Goal: Information Seeking & Learning: Find specific fact

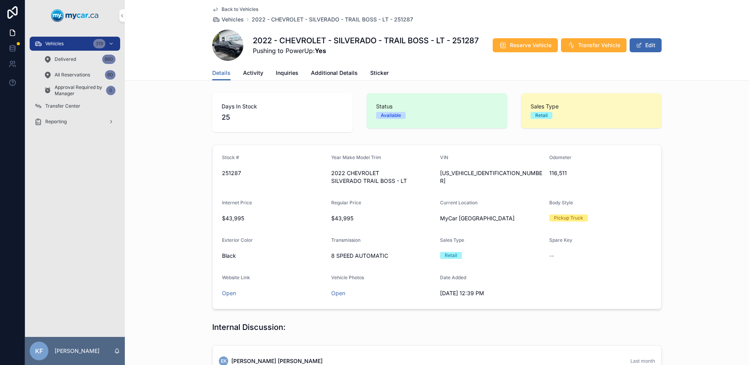
click at [243, 8] on span "Back to Vehicles" at bounding box center [240, 9] width 37 height 6
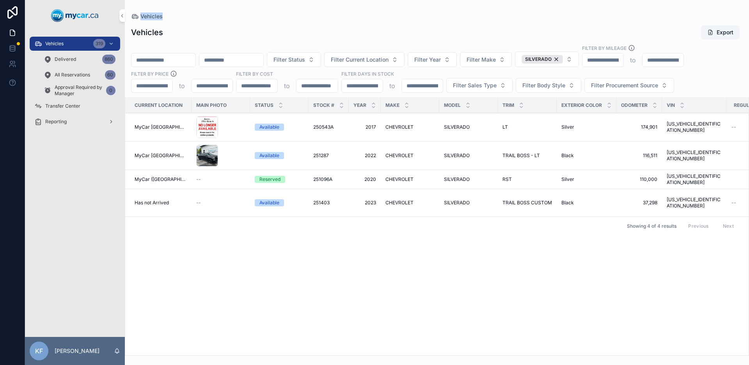
click at [563, 58] on div "SILVERADO" at bounding box center [542, 59] width 41 height 9
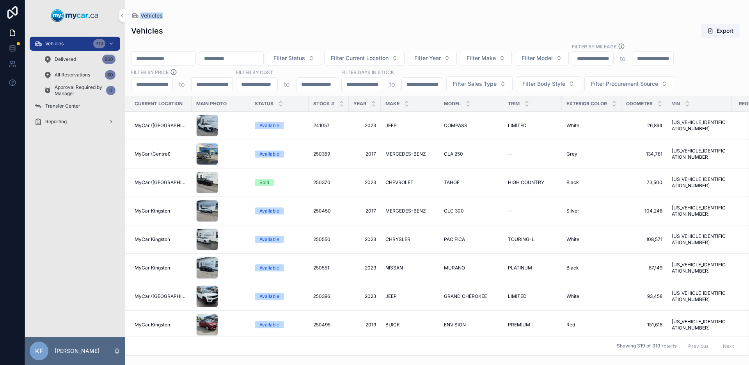
click at [553, 59] on span "Filter Model" at bounding box center [537, 58] width 31 height 8
type input "****"
click at [555, 91] on div "TRAX" at bounding box center [562, 89] width 108 height 12
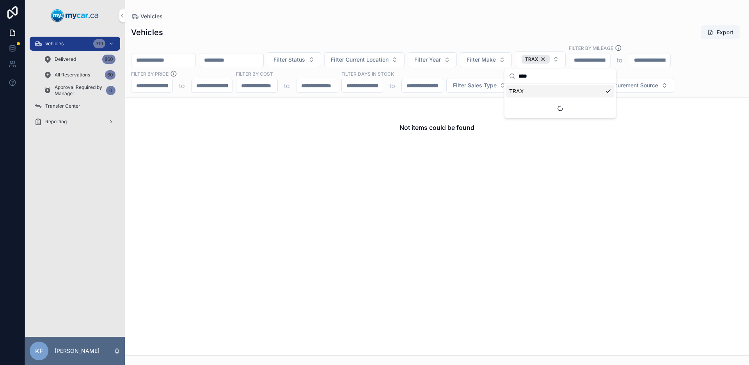
click at [566, 58] on button "TRAX" at bounding box center [540, 60] width 51 height 16
type input "******"
click at [522, 89] on span "HORNET" at bounding box center [520, 91] width 23 height 8
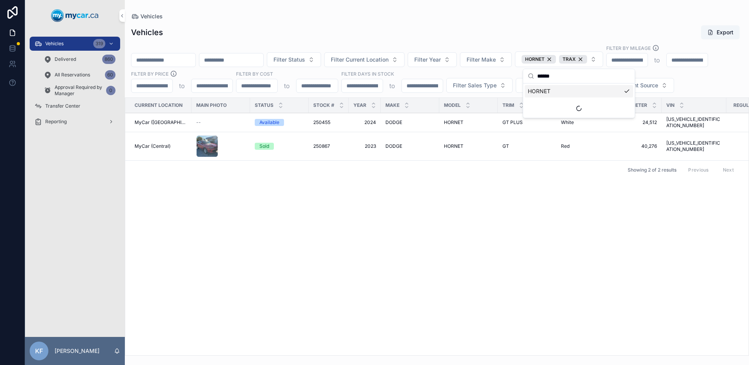
click at [469, 41] on div "Vehicles Export Filter Status Filter Current Location Filter Year Filter Make H…" at bounding box center [437, 188] width 624 height 336
click at [453, 120] on span "HORNET" at bounding box center [454, 122] width 20 height 6
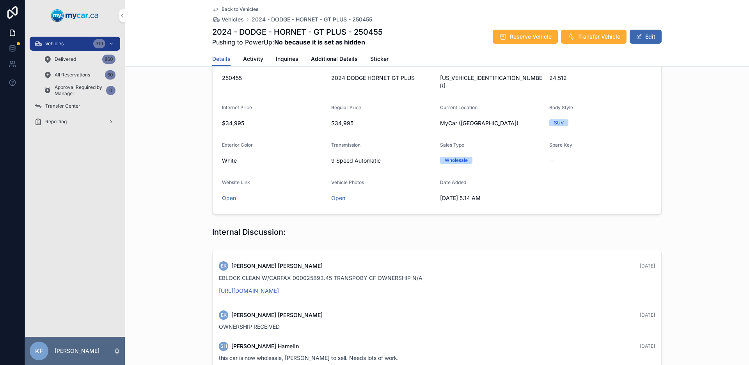
scroll to position [35, 0]
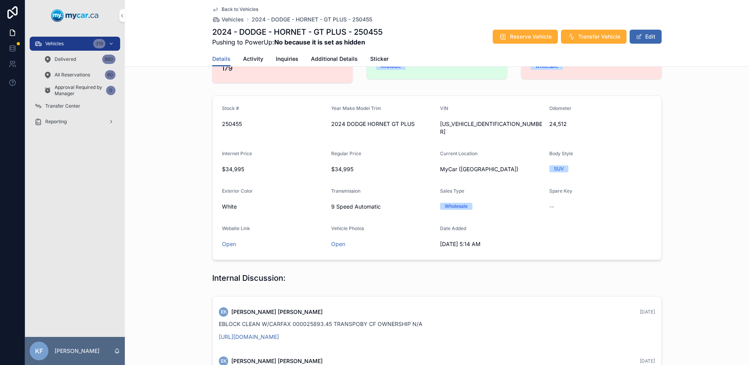
click at [239, 10] on span "Back to Vehicles" at bounding box center [240, 9] width 37 height 6
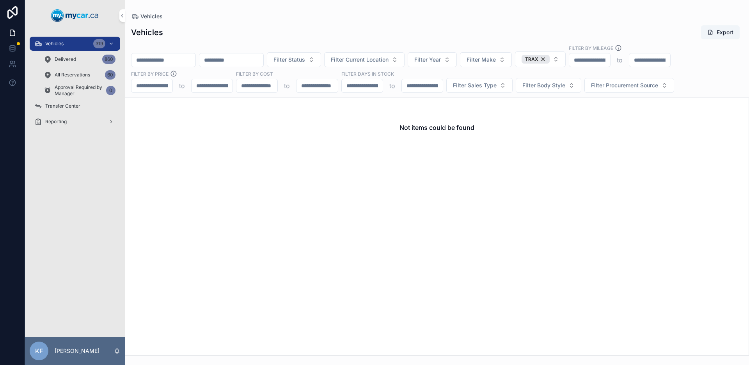
click at [57, 43] on span "Vehicles" at bounding box center [54, 44] width 18 height 6
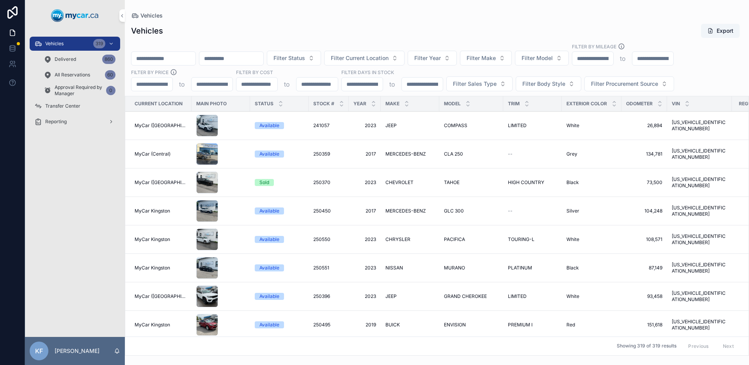
click at [441, 58] on span "Filter Year" at bounding box center [427, 58] width 27 height 8
click at [496, 57] on span "Filter Make" at bounding box center [481, 58] width 29 height 8
type input "**"
click at [472, 90] on span "HYUNDAI" at bounding box center [467, 90] width 25 height 8
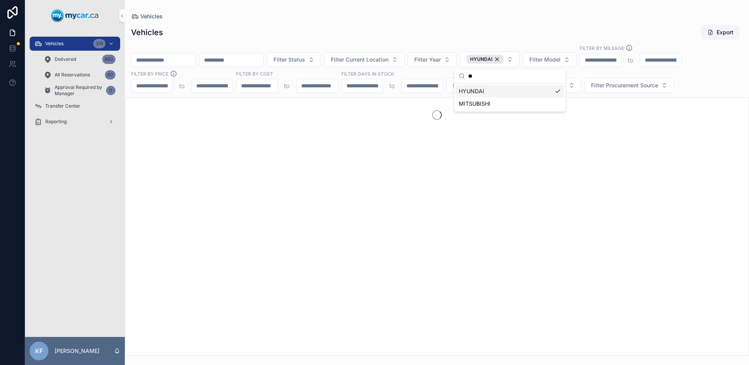
click at [454, 22] on div "Vehicles Export Filter Status Filter Current Location Filter Year HYUNDAI Filte…" at bounding box center [437, 188] width 624 height 336
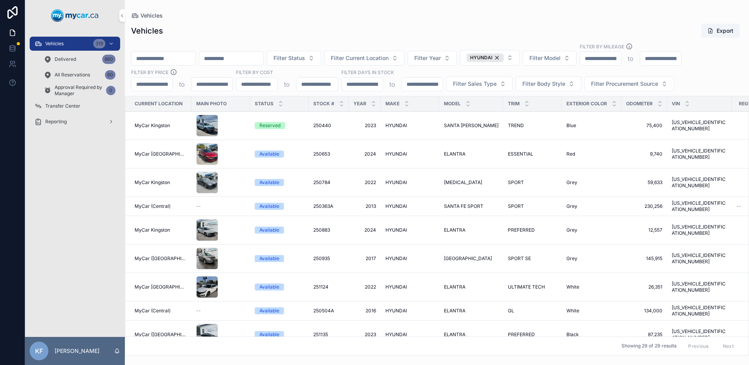
click at [465, 103] on div "scrollable content" at bounding box center [467, 103] width 5 height 9
click at [465, 105] on icon "scrollable content" at bounding box center [467, 105] width 5 height 5
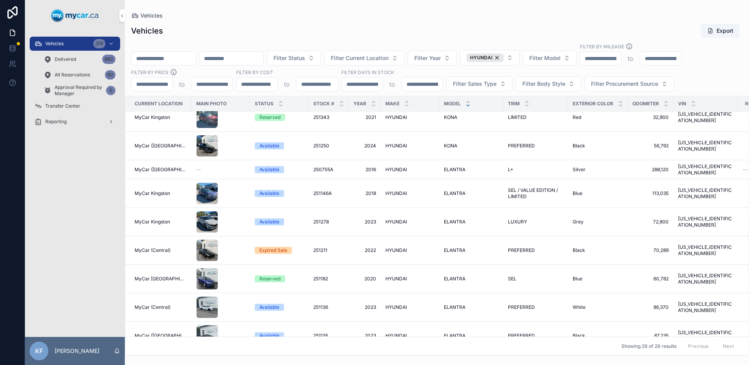
scroll to position [339, 0]
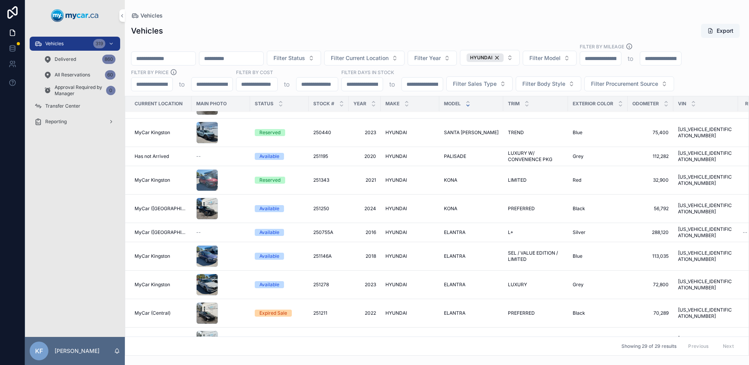
click at [270, 177] on div "Reserved" at bounding box center [269, 180] width 21 height 7
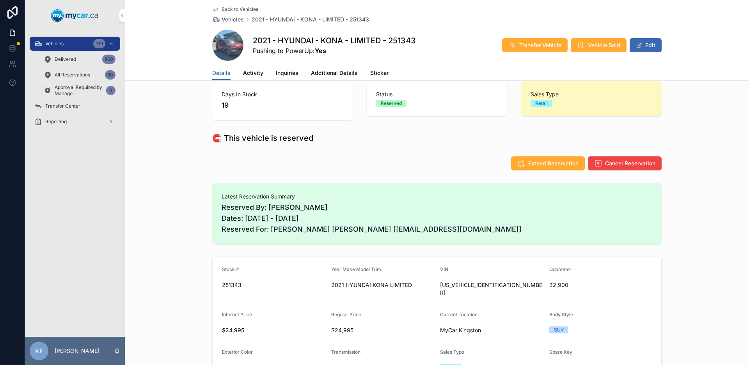
scroll to position [12, 0]
click at [451, 285] on span "[US_VEHICLE_IDENTIFICATION_NUMBER]" at bounding box center [491, 289] width 103 height 16
copy span "[US_VEHICLE_IDENTIFICATION_NUMBER]"
